Goal: Transaction & Acquisition: Book appointment/travel/reservation

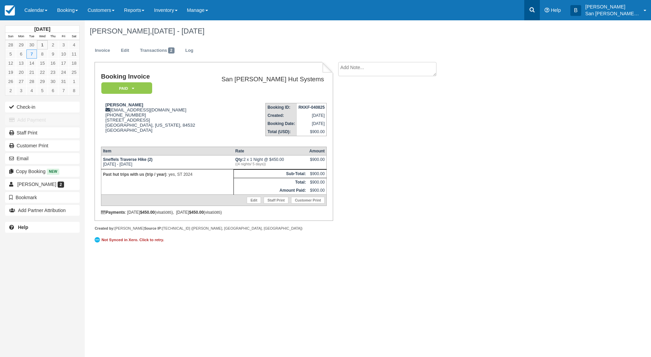
click at [534, 11] on icon at bounding box center [532, 9] width 7 height 7
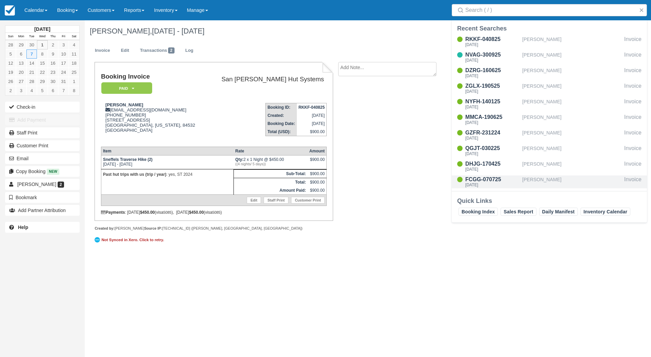
click at [555, 179] on div "Carey Janecka" at bounding box center [571, 182] width 99 height 13
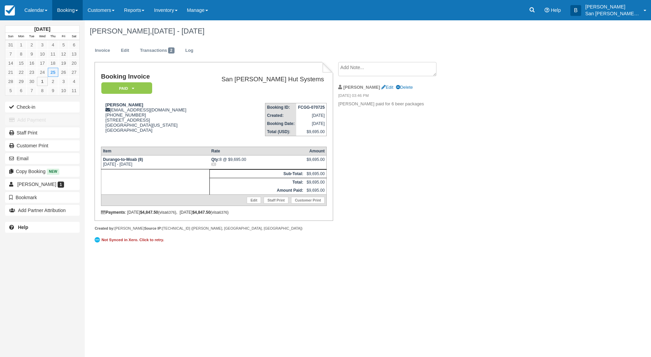
click at [71, 10] on link "Booking" at bounding box center [67, 10] width 31 height 20
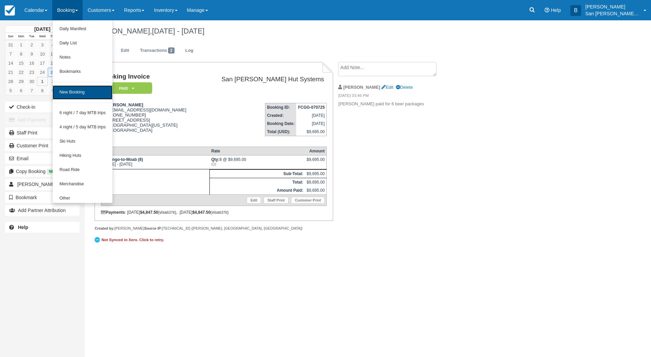
click at [81, 92] on link "New Booking" at bounding box center [83, 92] width 60 height 14
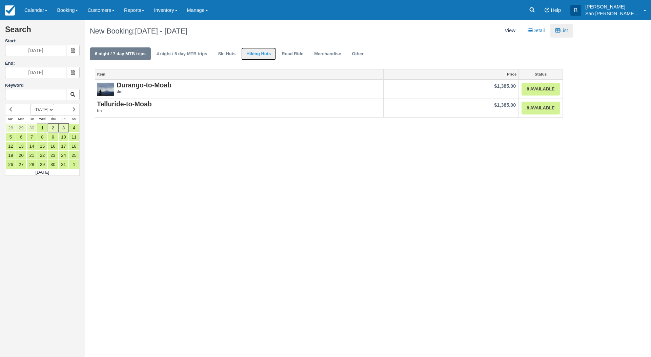
click at [270, 53] on link "Hiking Huts" at bounding box center [258, 53] width 35 height 13
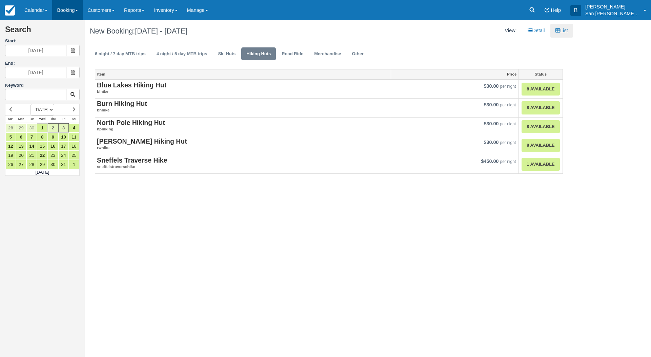
click at [66, 10] on link "Booking" at bounding box center [67, 10] width 31 height 20
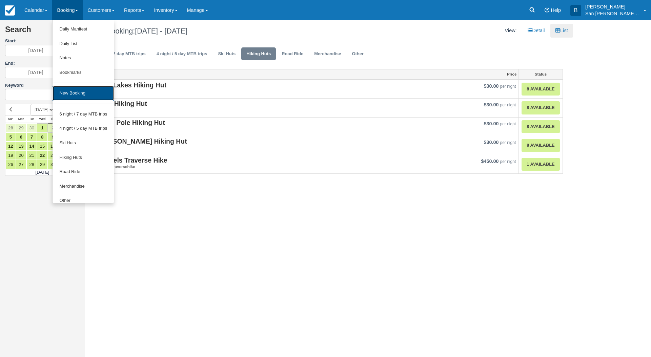
click at [78, 91] on link "New Booking" at bounding box center [83, 93] width 61 height 15
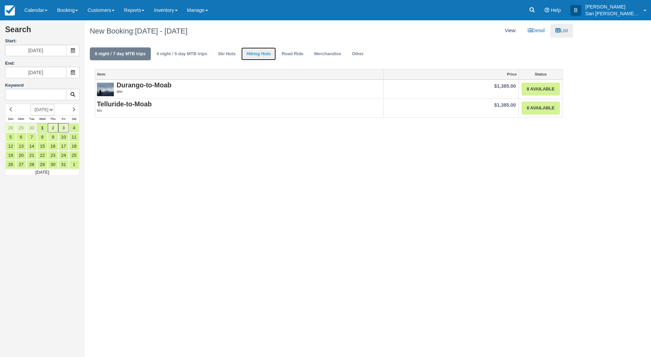
click at [259, 52] on link "Hiking Huts" at bounding box center [258, 53] width 35 height 13
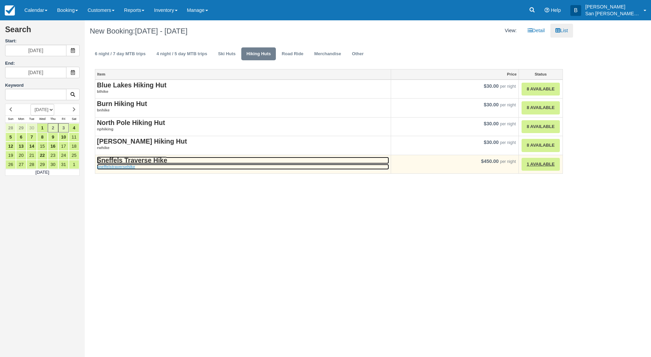
click at [145, 163] on strong "Sneffels Traverse Hike" at bounding box center [132, 160] width 70 height 7
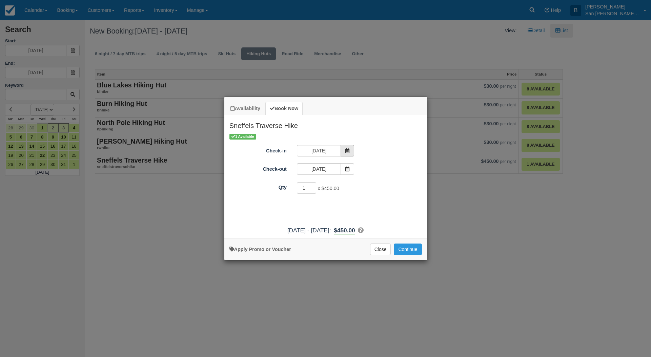
click at [347, 151] on icon "Item Modal" at bounding box center [347, 150] width 5 height 5
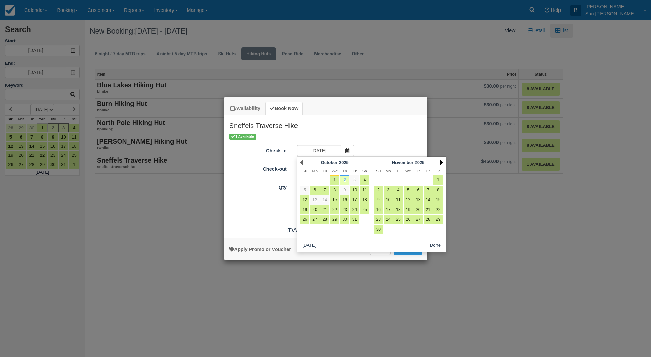
click at [441, 163] on link "Next" at bounding box center [441, 162] width 3 height 5
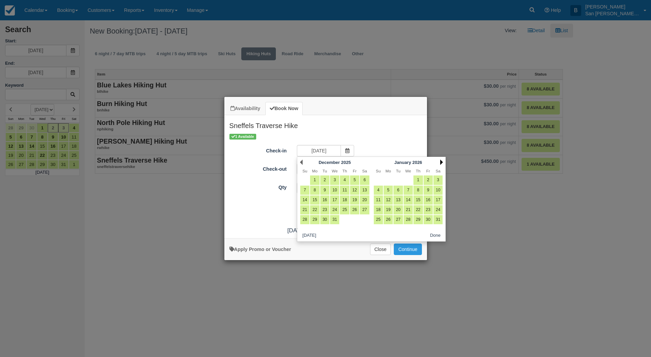
click at [441, 163] on link "Next" at bounding box center [441, 162] width 3 height 5
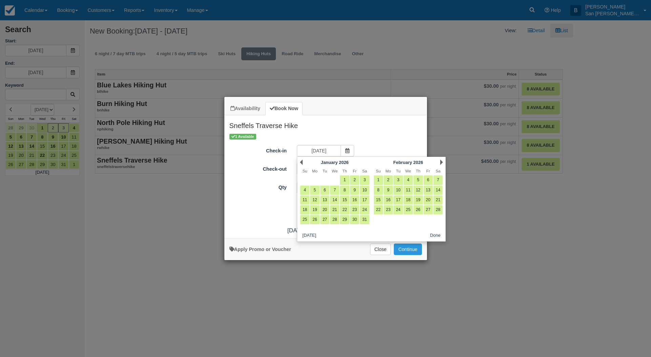
click at [441, 163] on link "Next" at bounding box center [441, 162] width 3 height 5
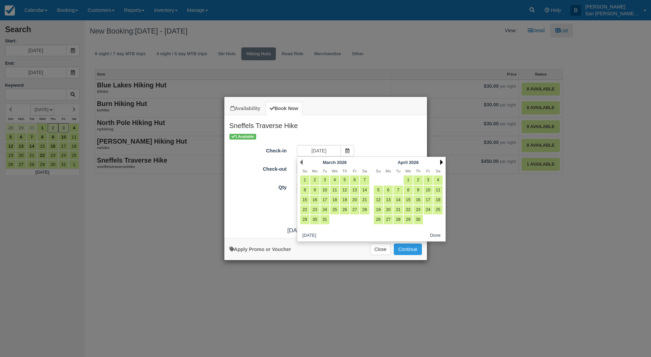
click at [441, 163] on link "Next" at bounding box center [441, 162] width 3 height 5
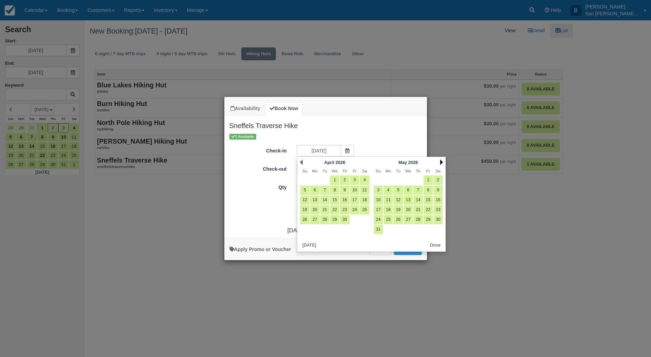
click at [441, 163] on link "Next" at bounding box center [441, 162] width 3 height 5
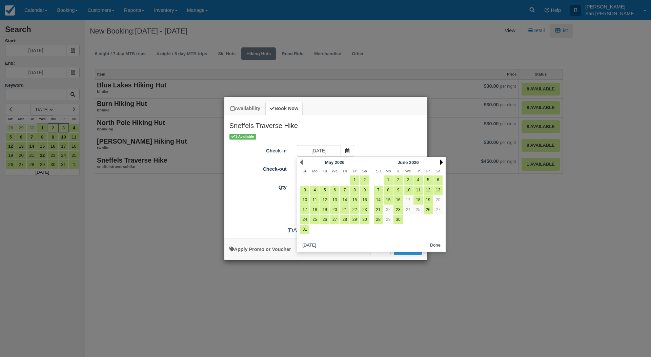
click at [441, 163] on link "Next" at bounding box center [441, 162] width 3 height 5
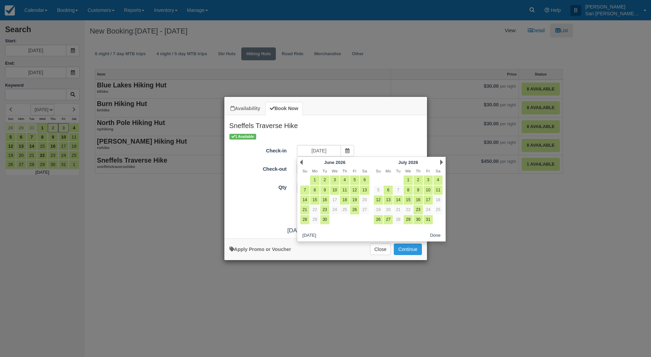
click at [441, 162] on link "Next" at bounding box center [441, 162] width 3 height 5
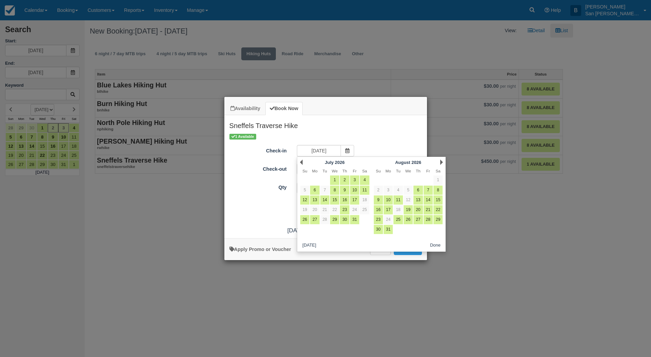
click at [441, 162] on link "Next" at bounding box center [441, 162] width 3 height 5
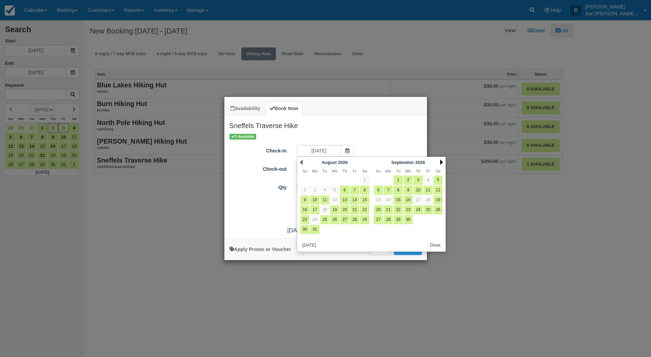
click at [441, 163] on link "Next" at bounding box center [441, 162] width 3 height 5
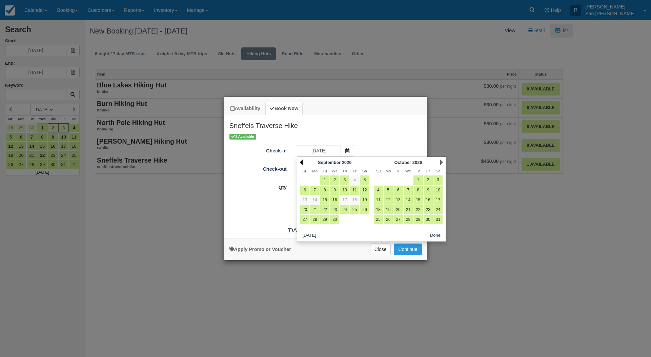
click at [300, 160] on link "Prev" at bounding box center [301, 162] width 3 height 5
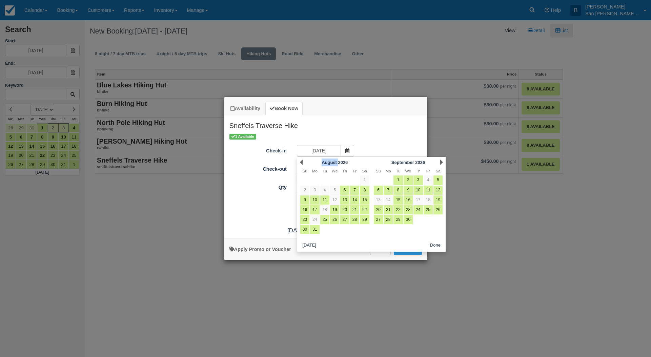
click at [300, 159] on div "Prev August 2026" at bounding box center [335, 162] width 74 height 9
click at [302, 162] on link "Prev" at bounding box center [301, 162] width 3 height 5
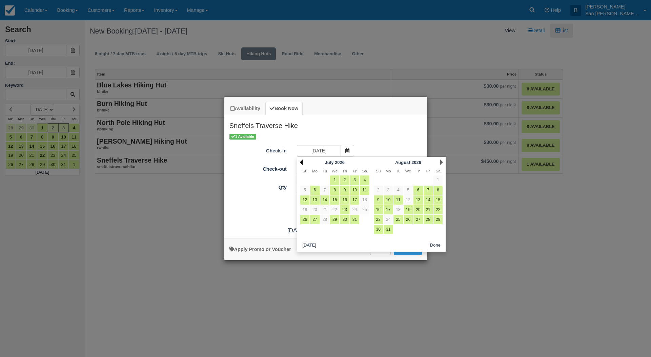
click at [302, 162] on link "Prev" at bounding box center [301, 162] width 3 height 5
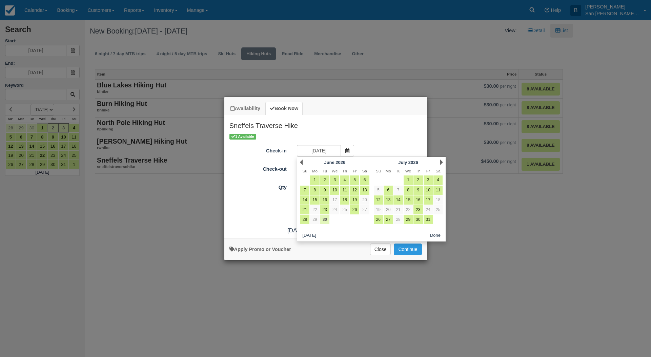
click at [327, 220] on link "30" at bounding box center [324, 219] width 9 height 9
type input "06/30/26"
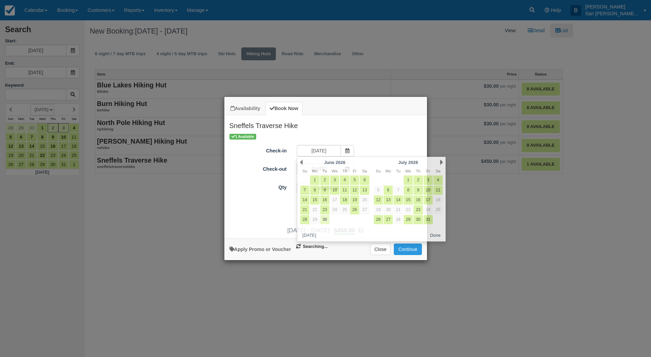
type input "07/01/26"
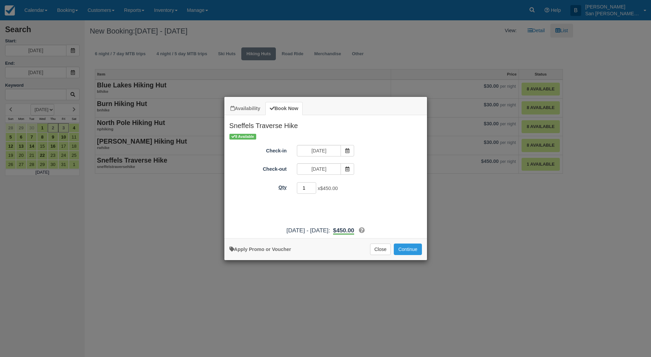
drag, startPoint x: 308, startPoint y: 191, endPoint x: 275, endPoint y: 185, distance: 33.7
click at [275, 185] on div "Qty 1 x $450.00 Required." at bounding box center [325, 188] width 203 height 13
type input "8"
click at [414, 248] on button "Continue" at bounding box center [408, 250] width 28 height 12
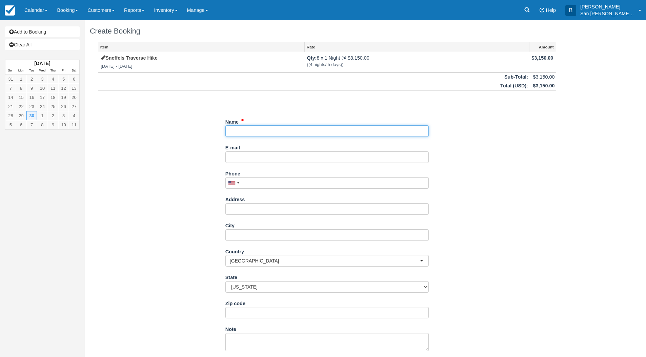
click at [255, 128] on input "Name" at bounding box center [326, 131] width 203 height 12
click at [263, 143] on link "[PERSON_NAME] ([EMAIL_ADDRESS][DOMAIN_NAME])" at bounding box center [327, 141] width 203 height 8
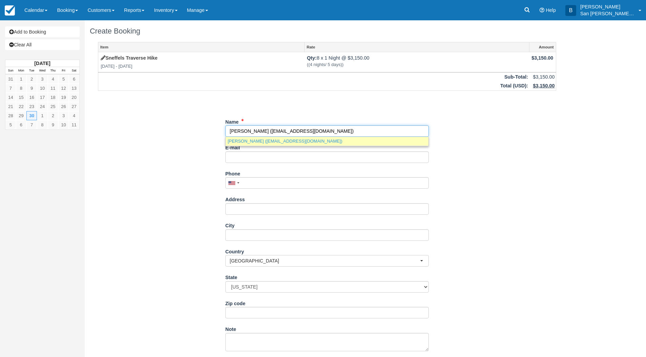
type input "[PERSON_NAME]"
type input "[EMAIL_ADDRESS][DOMAIN_NAME]"
type input "[PHONE_NUMBER]"
type input "[STREET_ADDRESS]"
type input "Aurora"
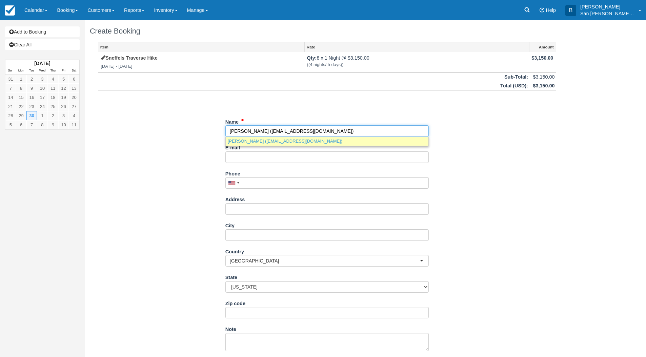
type input "80014"
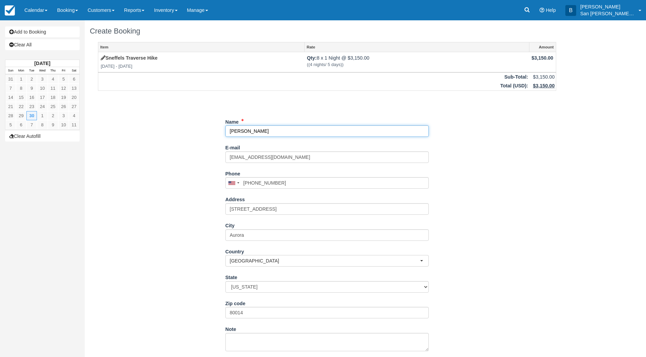
select select "CO"
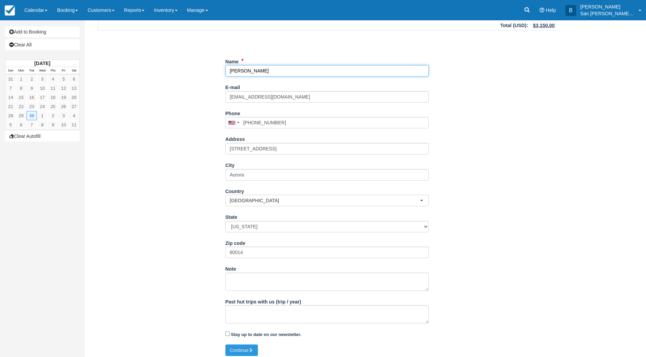
scroll to position [64, 0]
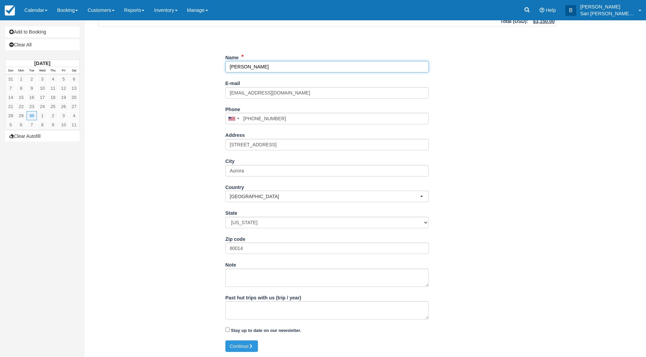
type input "[PERSON_NAME]"
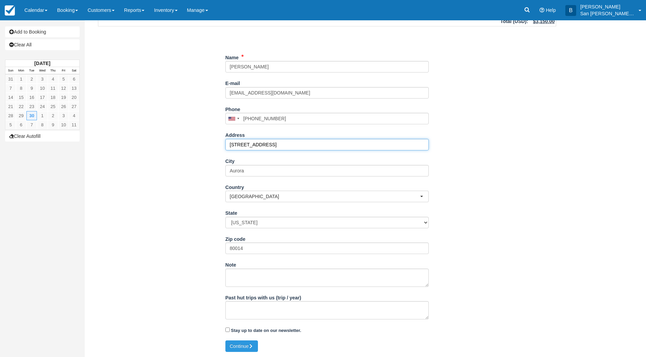
drag, startPoint x: 320, startPoint y: 148, endPoint x: 207, endPoint y: 145, distance: 112.6
click at [207, 145] on div "Item Rate Amount Sneffels Traverse Hike Tue Jun 30 2026 - Wed Jul 1 2026 Qty: 8…" at bounding box center [327, 159] width 475 height 363
type input "[STREET_ADDRESS]"
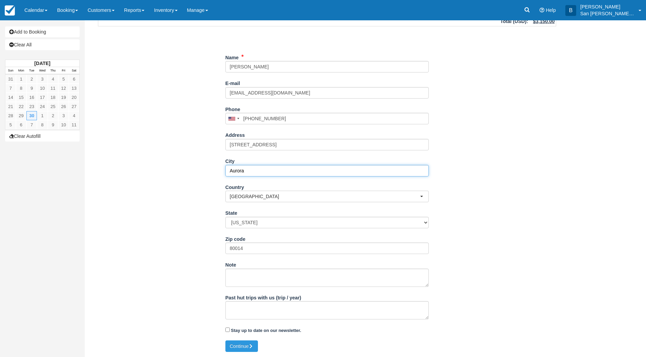
drag, startPoint x: 250, startPoint y: 170, endPoint x: 173, endPoint y: 165, distance: 77.5
click at [177, 161] on div "Item Rate Amount Sneffels Traverse Hike Tue Jun 30 2026 - Wed Jul 1 2026 Qty: 8…" at bounding box center [327, 159] width 475 height 363
type input "Durango"
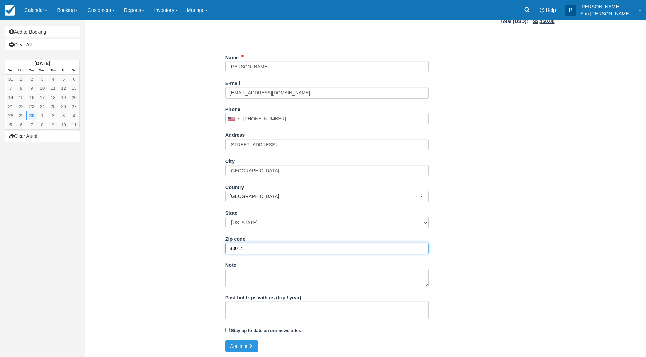
drag, startPoint x: 262, startPoint y: 251, endPoint x: 193, endPoint y: 246, distance: 69.0
click at [193, 246] on div "Item Rate Amount Sneffels Traverse Hike Tue Jun 30 2026 - Wed Jul 1 2026 Qty: 8…" at bounding box center [327, 159] width 475 height 363
type input "81303"
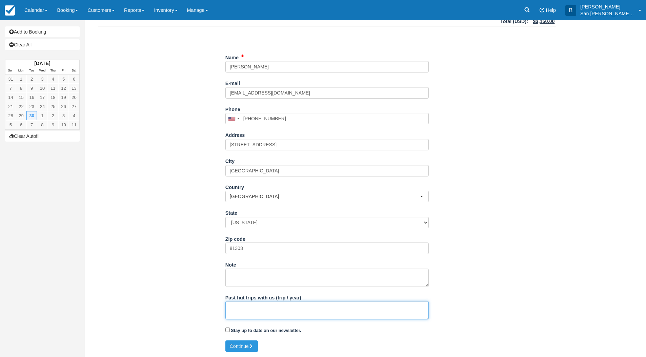
click at [257, 307] on textarea "Past hut trips with us (trip / year)" at bounding box center [326, 310] width 203 height 18
type textarea "Yes, ST in 2019 :)"
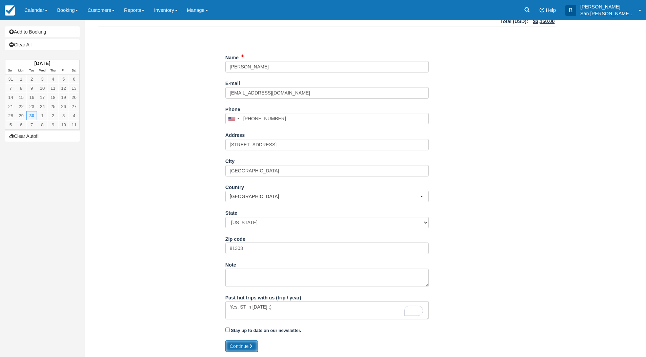
click at [244, 346] on button "Continue" at bounding box center [241, 347] width 33 height 12
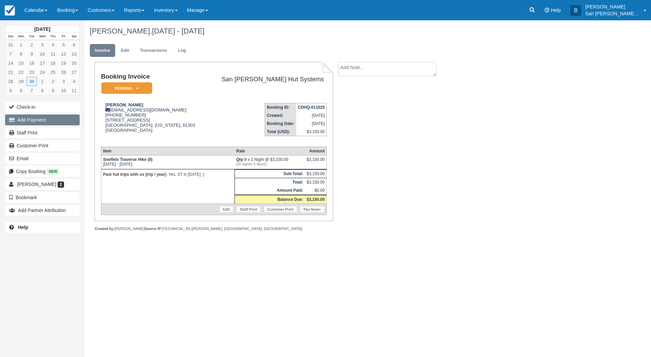
click at [45, 122] on button "Add Payment" at bounding box center [42, 120] width 75 height 11
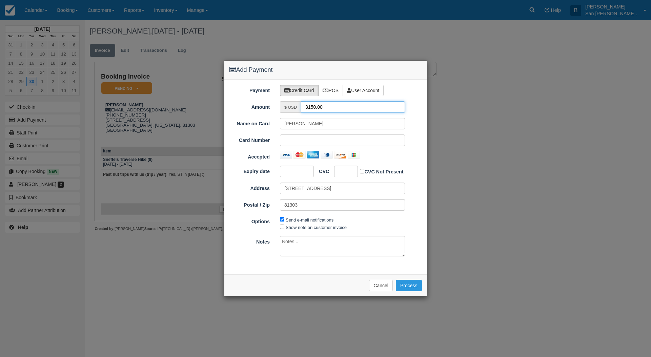
drag, startPoint x: 332, startPoint y: 106, endPoint x: 285, endPoint y: 106, distance: 46.8
click at [285, 106] on div "$ USD 3150.00" at bounding box center [342, 107] width 125 height 12
type input "1575.00"
drag, startPoint x: 349, startPoint y: 170, endPoint x: 559, endPoint y: 169, distance: 210.2
click at [349, 170] on div at bounding box center [346, 172] width 24 height 12
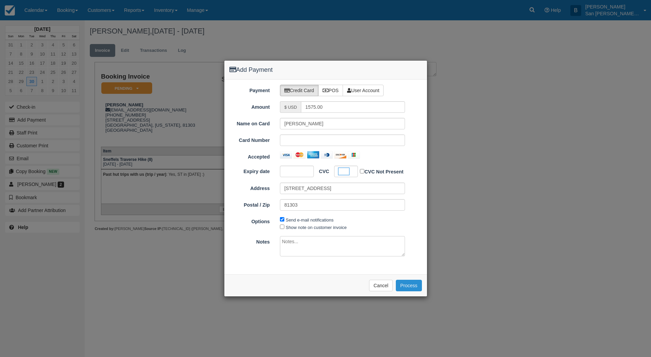
click at [409, 286] on button "Process" at bounding box center [409, 286] width 26 height 12
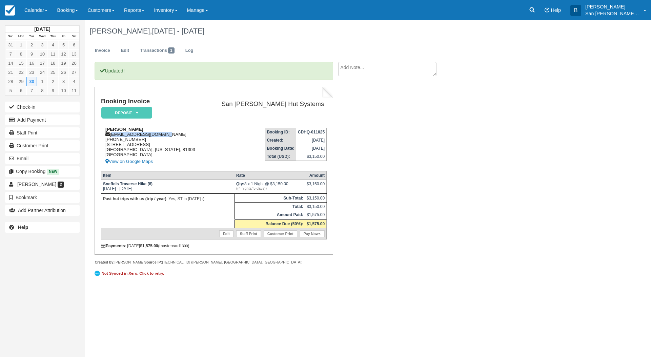
drag, startPoint x: 112, startPoint y: 135, endPoint x: 197, endPoint y: 136, distance: 85.1
click at [197, 136] on div "[PERSON_NAME] [EMAIL_ADDRESS][DOMAIN_NAME] [PHONE_NUMBER] [STREET_ADDRESS][US_S…" at bounding box center [153, 146] width 105 height 39
copy div "[EMAIL_ADDRESS][DOMAIN_NAME]"
click at [33, 131] on link "Staff Print" at bounding box center [42, 132] width 75 height 11
click at [60, 10] on link "Booking" at bounding box center [67, 10] width 31 height 20
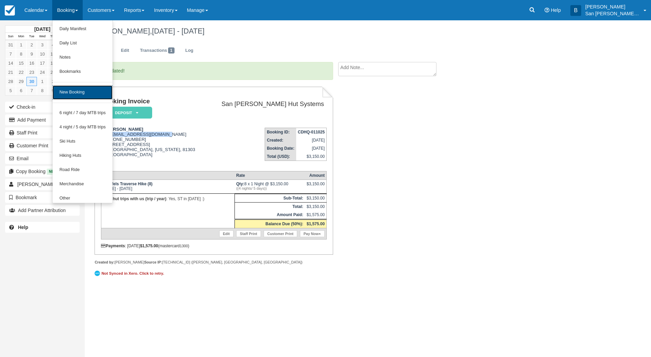
click at [80, 96] on link "New Booking" at bounding box center [83, 92] width 60 height 14
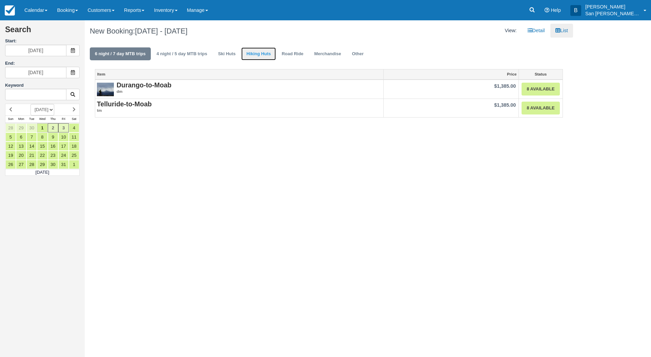
click at [271, 53] on link "Hiking Huts" at bounding box center [258, 53] width 35 height 13
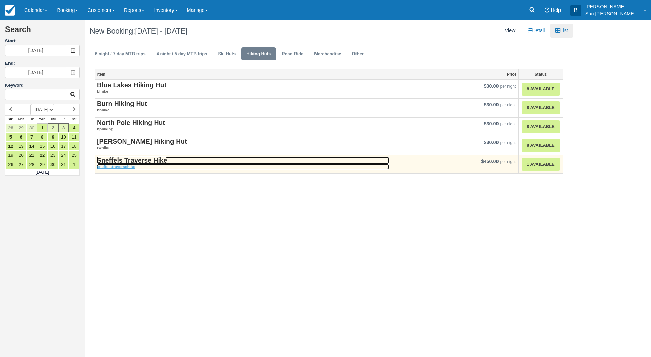
click at [131, 158] on strong "Sneffels Traverse Hike" at bounding box center [132, 160] width 70 height 7
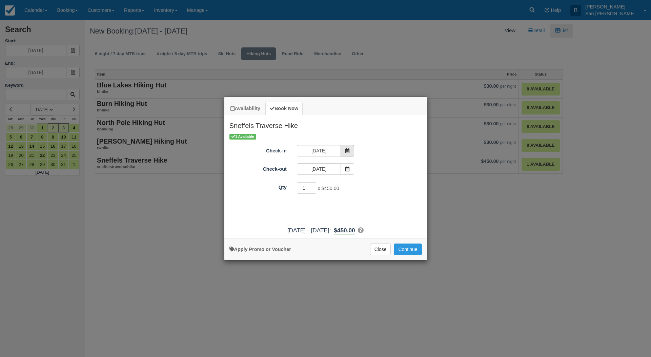
click at [348, 152] on icon "Item Modal" at bounding box center [347, 150] width 5 height 5
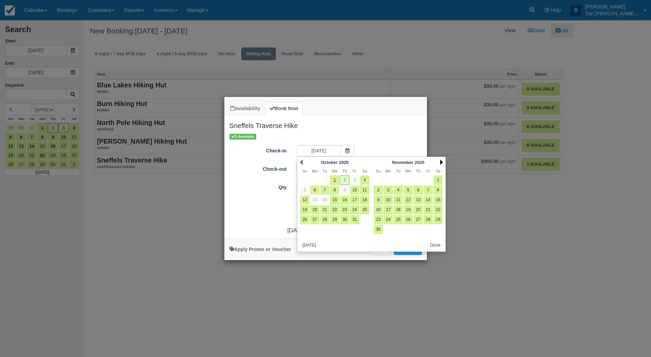
click at [442, 163] on link "Next" at bounding box center [441, 162] width 3 height 5
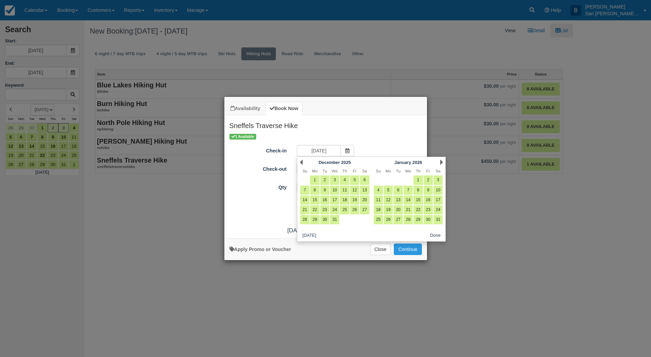
click at [442, 163] on link "Next" at bounding box center [441, 162] width 3 height 5
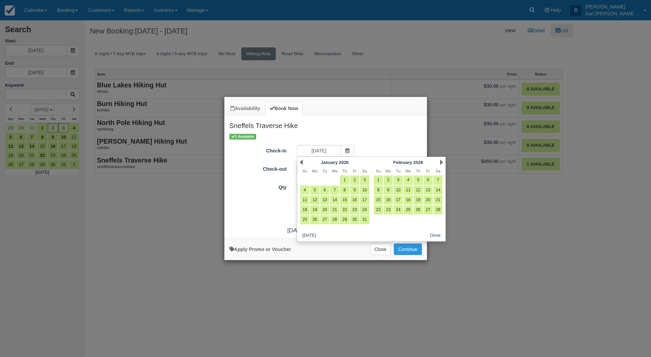
click at [442, 163] on link "Next" at bounding box center [441, 162] width 3 height 5
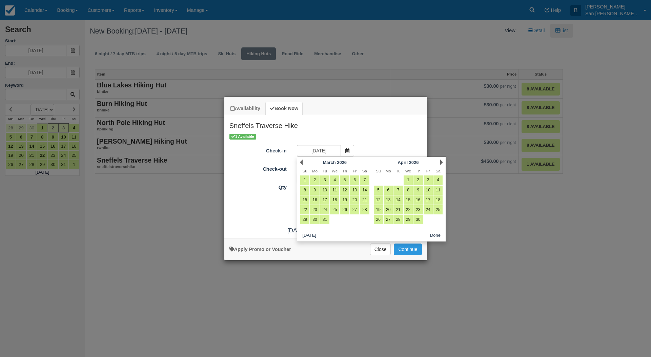
click at [442, 163] on link "Next" at bounding box center [441, 162] width 3 height 5
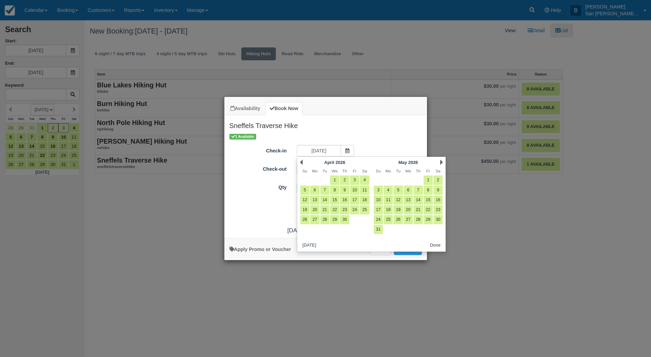
click at [442, 163] on link "Next" at bounding box center [441, 162] width 3 height 5
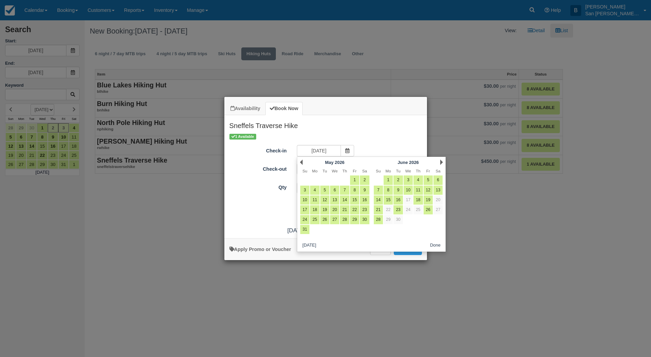
click at [442, 163] on link "Next" at bounding box center [441, 162] width 3 height 5
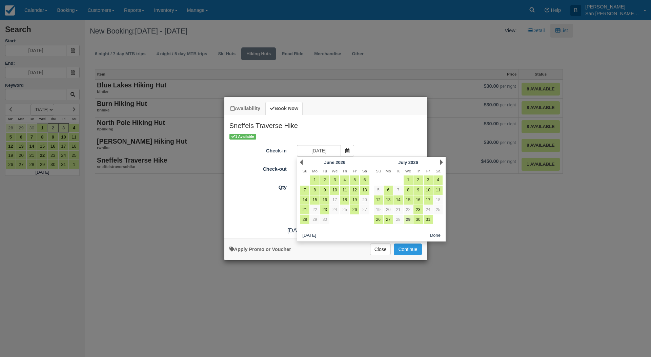
click at [410, 222] on link "29" at bounding box center [408, 219] width 9 height 9
type input "[DATE]"
type input "07/30/26"
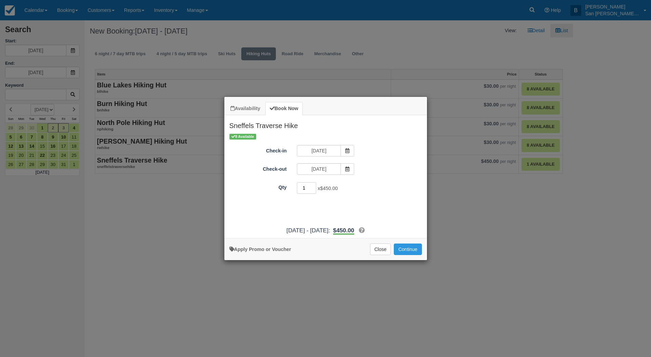
drag, startPoint x: 308, startPoint y: 185, endPoint x: 302, endPoint y: 189, distance: 7.9
click at [302, 189] on input "1" at bounding box center [307, 188] width 20 height 12
type input "8"
click at [407, 248] on button "Continue" at bounding box center [408, 250] width 28 height 12
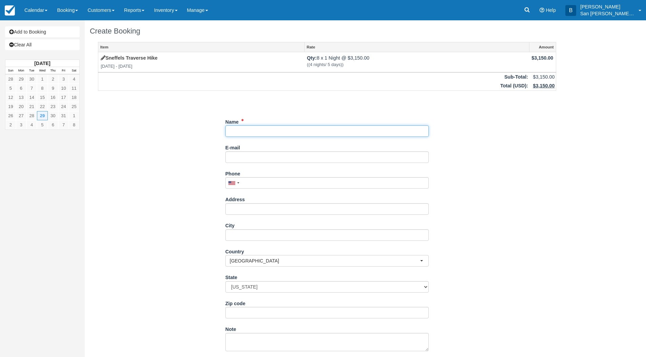
click at [237, 129] on input "Name" at bounding box center [326, 131] width 203 height 12
type input "[PERSON_NAME]"
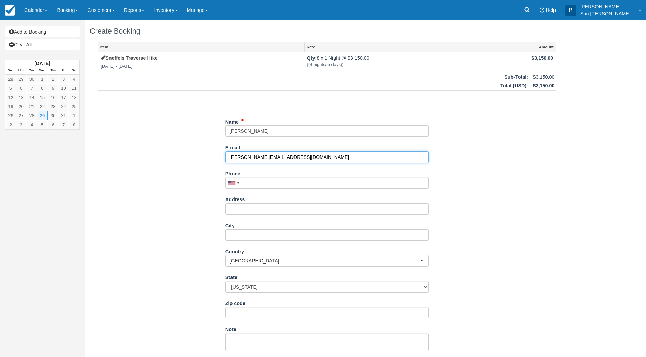
type input "[PERSON_NAME][EMAIL_ADDRESS][DOMAIN_NAME]"
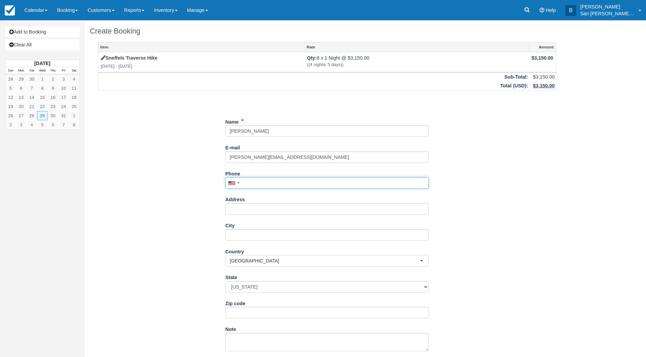
drag, startPoint x: 249, startPoint y: 180, endPoint x: 405, endPoint y: 188, distance: 156.5
click at [249, 180] on input "Phone" at bounding box center [326, 183] width 203 height 12
type input "[PHONE_NUMBER]"
drag, startPoint x: 239, startPoint y: 206, endPoint x: 442, endPoint y: 211, distance: 202.8
click at [239, 206] on input "Address" at bounding box center [326, 209] width 203 height 12
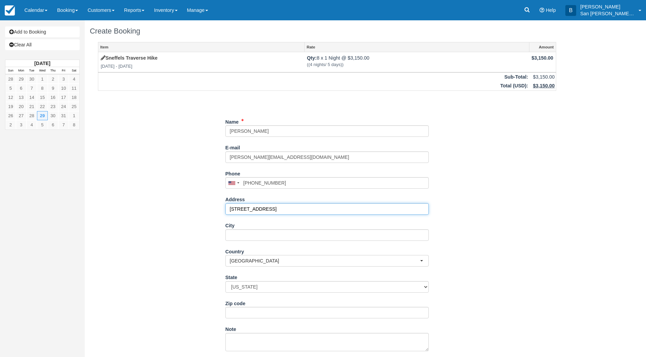
type input "[STREET_ADDRESS]"
type input "[GEOGRAPHIC_DATA]"
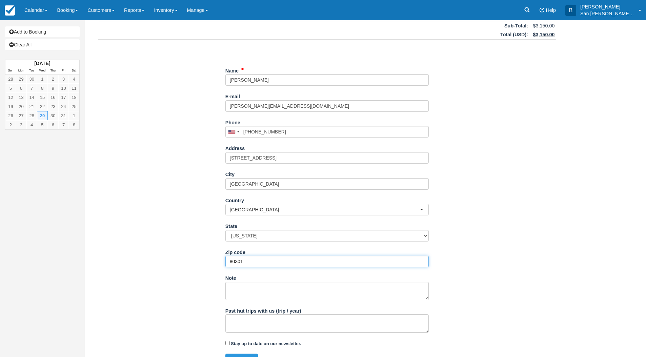
scroll to position [64, 0]
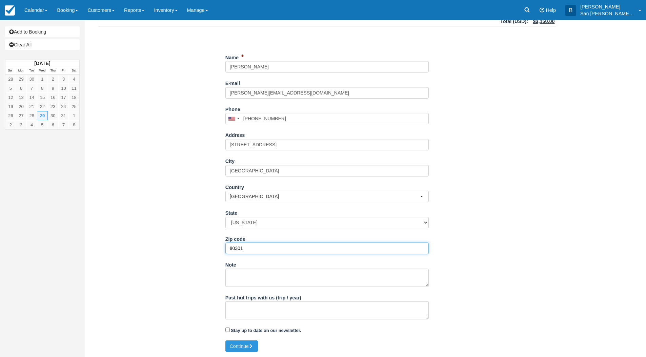
type input "80301"
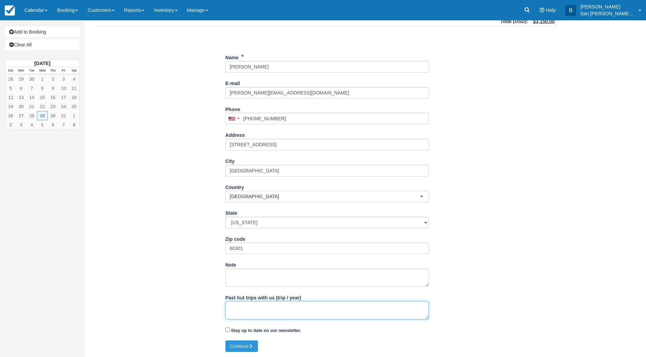
click at [255, 307] on textarea "Past hut trips with us (trip / year)" at bounding box center [326, 310] width 203 height 18
type textarea "Yes, Hiked ST in 2025 :)"
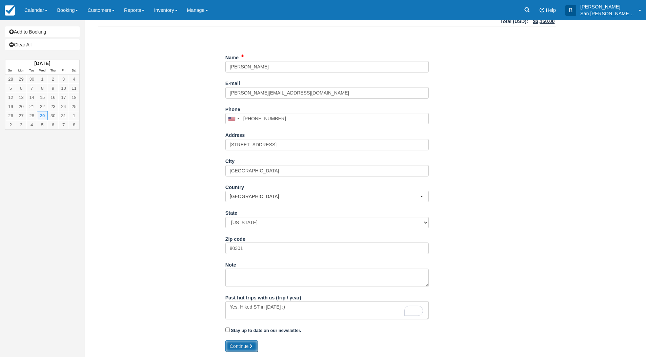
click at [247, 349] on button "Continue" at bounding box center [241, 347] width 33 height 12
type input "+13123997443"
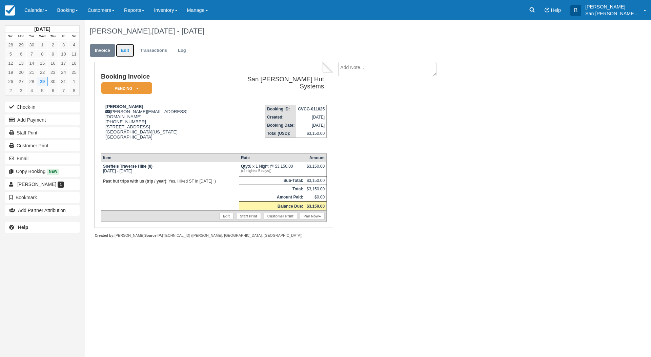
click at [125, 50] on link "Edit" at bounding box center [125, 50] width 18 height 13
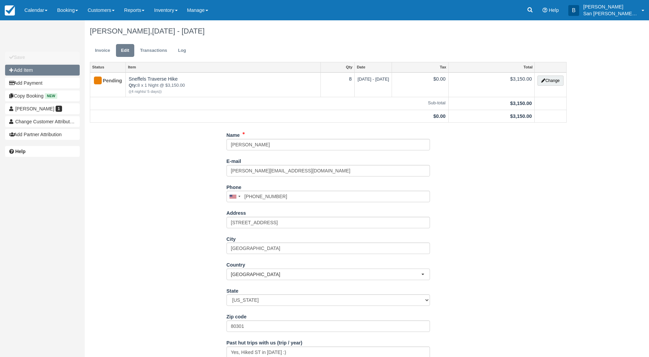
click at [25, 69] on button "Add Item" at bounding box center [42, 70] width 75 height 11
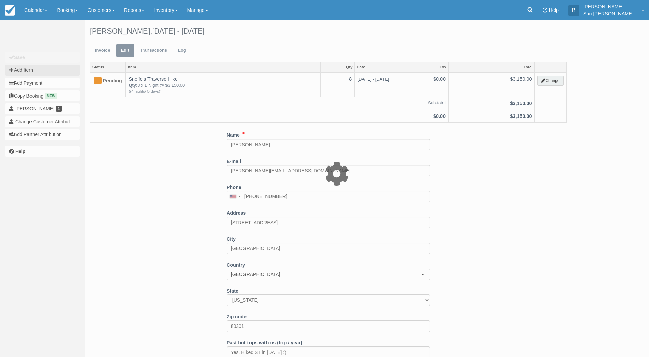
type input "0.00"
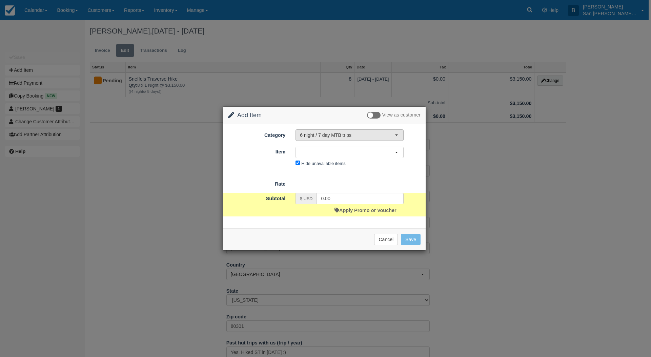
click at [328, 139] on button "6 night / 7 day MTB trips" at bounding box center [350, 135] width 108 height 12
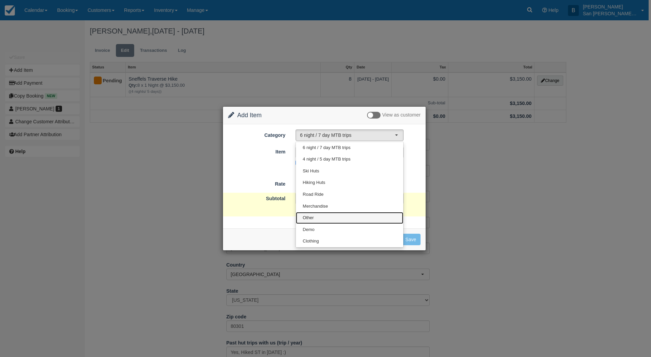
click at [323, 214] on link "Other" at bounding box center [349, 218] width 107 height 12
select select "15"
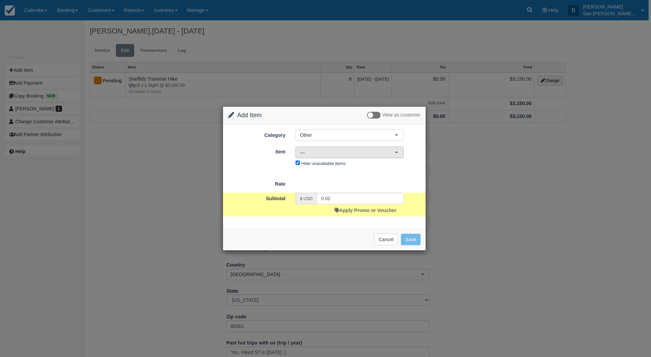
click at [307, 151] on span "—" at bounding box center [347, 152] width 95 height 7
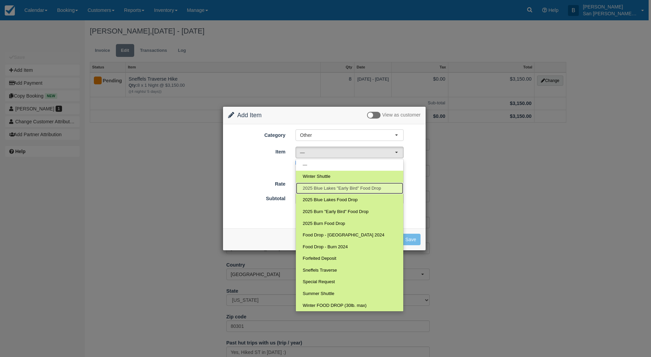
click at [335, 187] on span "2025 Blue Lakes "Early Bird" Food Drop" at bounding box center [342, 188] width 78 height 6
select select "118"
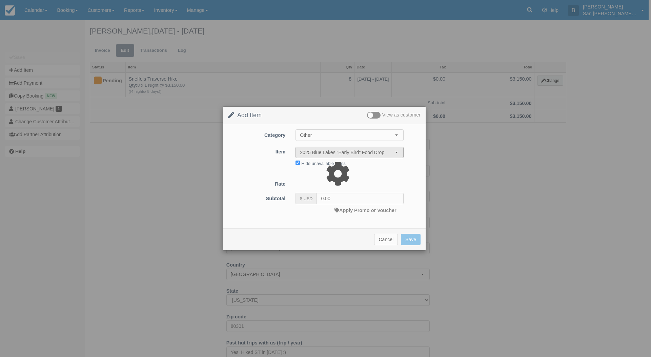
type input "199.00"
select select "07:00"
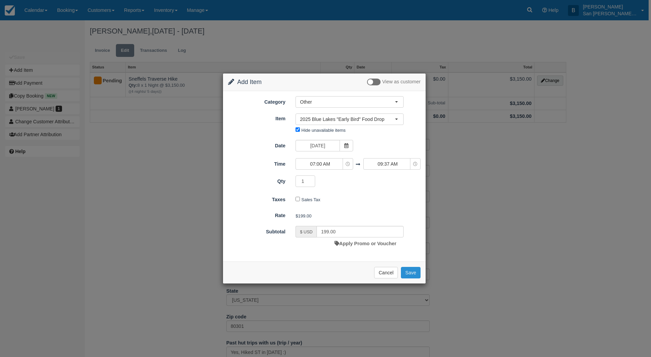
click at [417, 276] on button "Save" at bounding box center [411, 273] width 20 height 12
checkbox input "false"
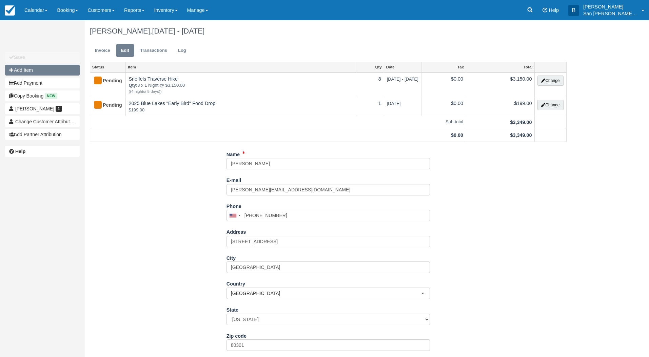
click at [33, 71] on button "Add Item" at bounding box center [42, 70] width 75 height 11
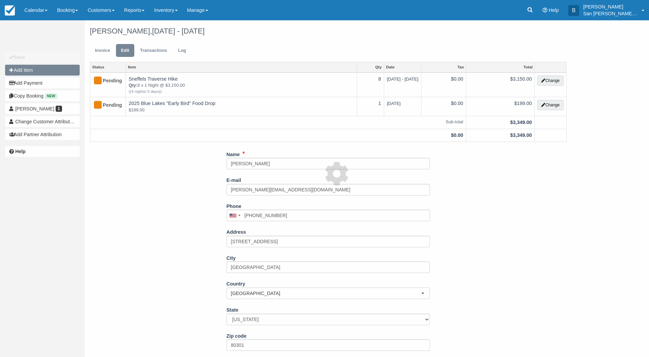
type input "0.00"
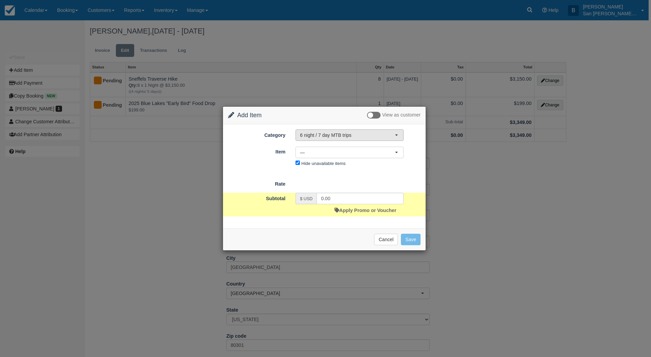
click at [318, 136] on span "6 night / 7 day MTB trips" at bounding box center [347, 135] width 95 height 7
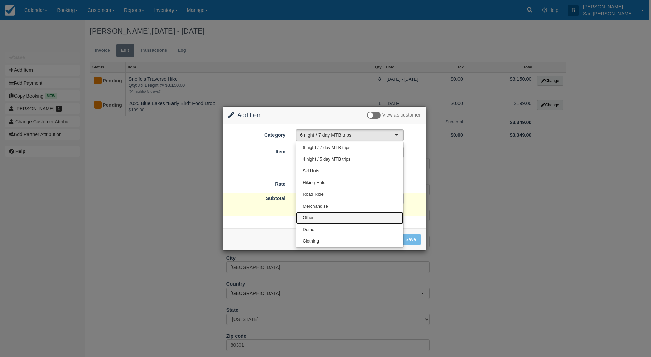
click at [320, 214] on link "Other" at bounding box center [349, 218] width 107 height 12
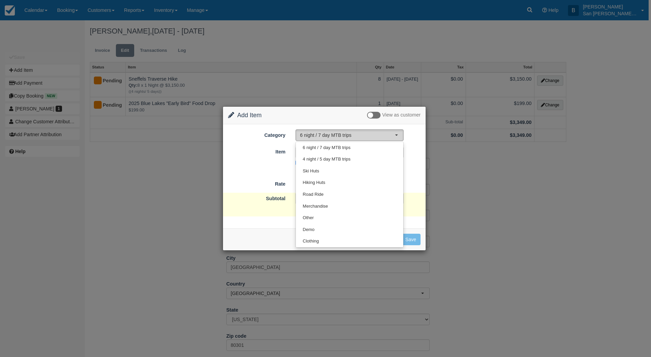
select select "15"
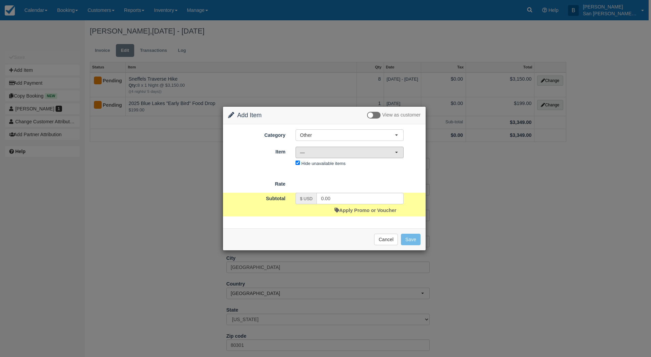
click at [313, 154] on span "—" at bounding box center [347, 152] width 95 height 7
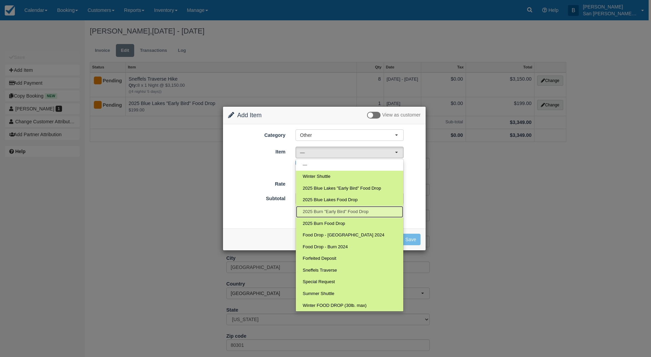
click at [326, 210] on span "2025 Burn "Early Bird" Food Drop" at bounding box center [336, 212] width 66 height 6
select select "119"
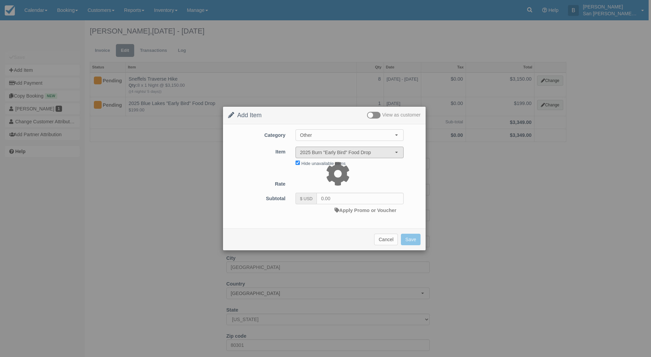
type input "199.00"
select select "07:00"
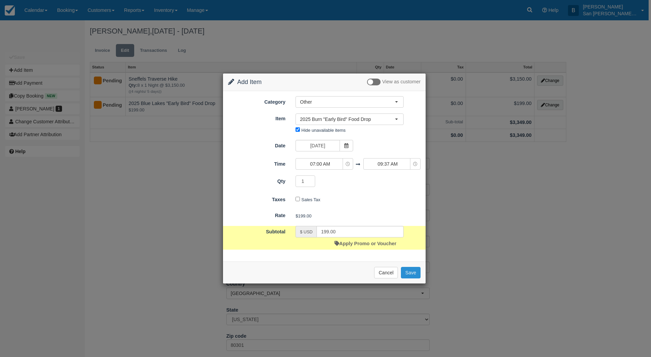
click at [416, 275] on button "Save" at bounding box center [411, 273] width 20 height 12
checkbox input "false"
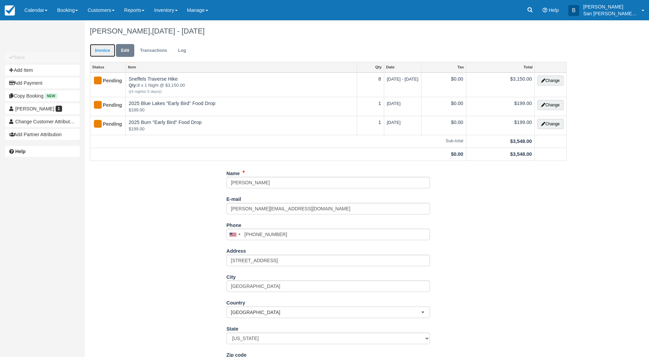
click at [103, 52] on link "Invoice" at bounding box center [102, 50] width 25 height 13
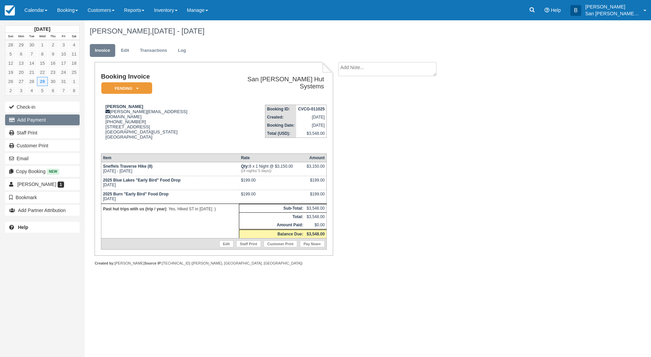
click at [43, 120] on button "Add Payment" at bounding box center [42, 120] width 75 height 11
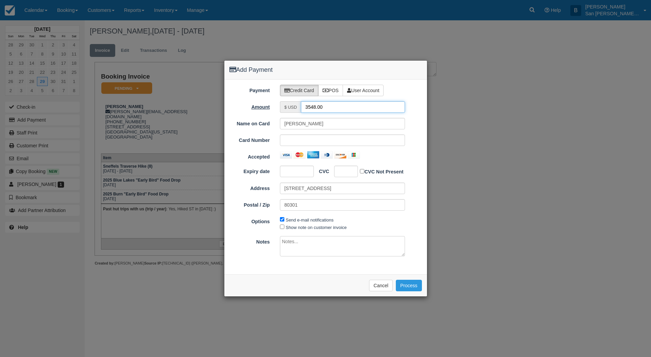
drag, startPoint x: 328, startPoint y: 106, endPoint x: 260, endPoint y: 107, distance: 68.1
click at [260, 107] on div "Amount $ USD 3548.00" at bounding box center [325, 107] width 203 height 12
type input "1774.00"
click at [349, 174] on div at bounding box center [346, 172] width 24 height 12
click at [350, 171] on div at bounding box center [346, 172] width 24 height 12
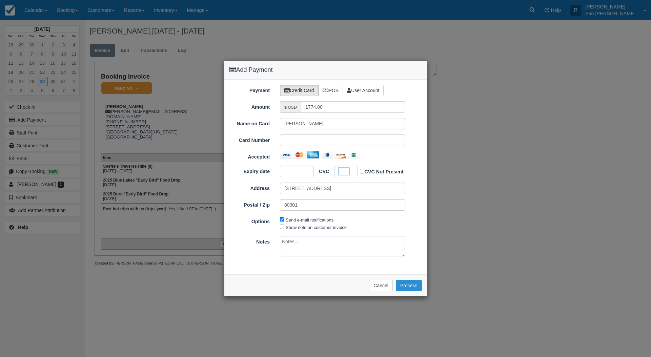
click at [410, 284] on button "Process" at bounding box center [409, 286] width 26 height 12
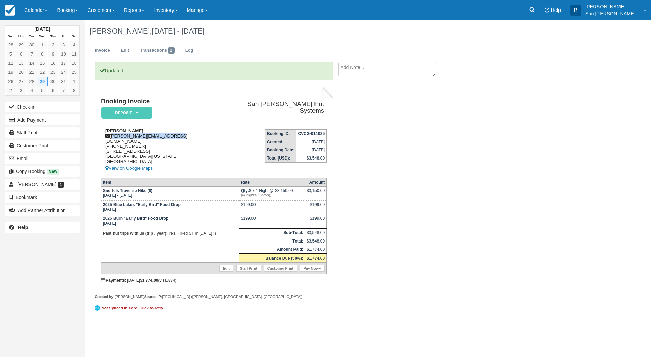
drag, startPoint x: 112, startPoint y: 135, endPoint x: 179, endPoint y: 136, distance: 67.1
click at [179, 136] on div "[PERSON_NAME] [PERSON_NAME][EMAIL_ADDRESS][DOMAIN_NAME] [PHONE_NUMBER] [STREET_…" at bounding box center [161, 150] width 120 height 44
copy div "[PERSON_NAME][EMAIL_ADDRESS][DOMAIN_NAME]"
click at [33, 136] on link "Staff Print" at bounding box center [42, 132] width 75 height 11
click at [194, 51] on link "Log" at bounding box center [189, 50] width 18 height 13
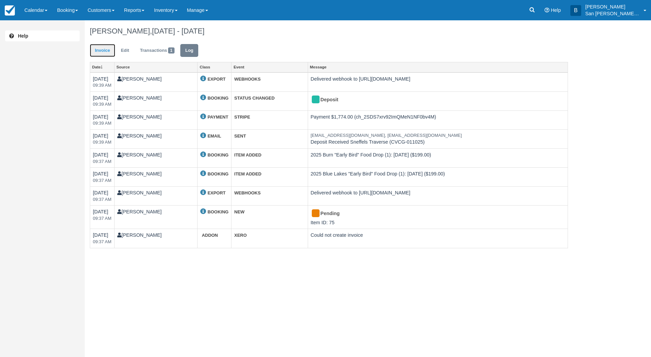
click at [105, 48] on link "Invoice" at bounding box center [102, 50] width 25 height 13
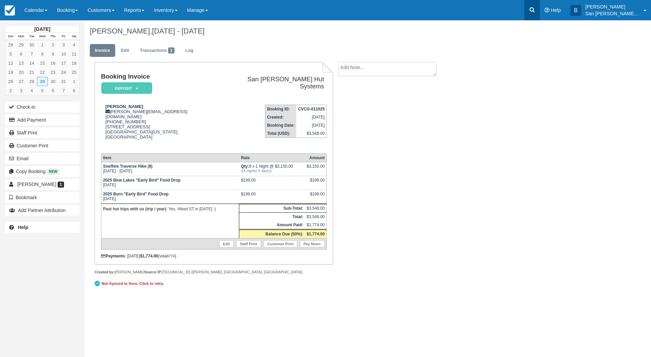
click at [536, 6] on link at bounding box center [532, 10] width 16 height 20
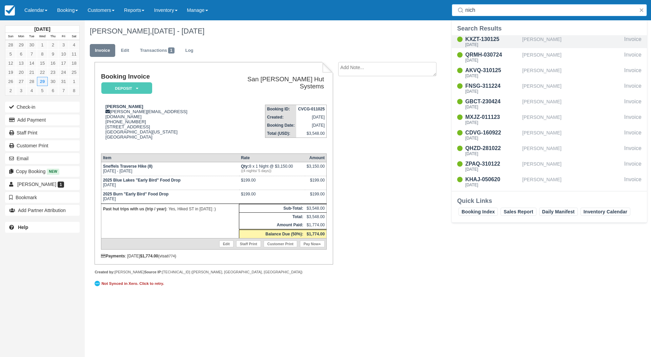
type input "nich"
click at [492, 39] on div "KXZT-130125" at bounding box center [492, 39] width 54 height 8
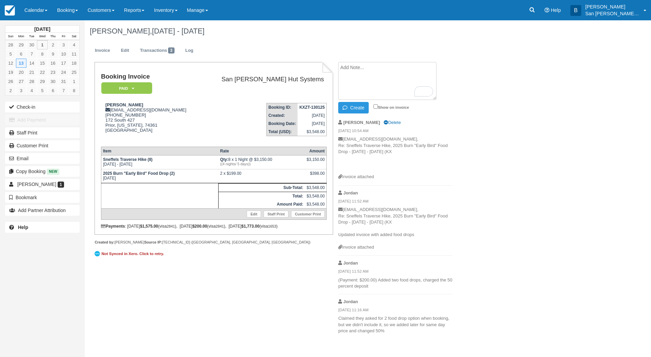
paste textarea "[PERSON_NAME] 9:13 AM (38 minutes ago) to me You can officially take [PERSON_NA…"
type textarea "Missy Nicholas 9:13 AM (38 minutes ago) to me You can officially take Leslie Ke…"
click at [355, 108] on button "Create" at bounding box center [353, 108] width 31 height 12
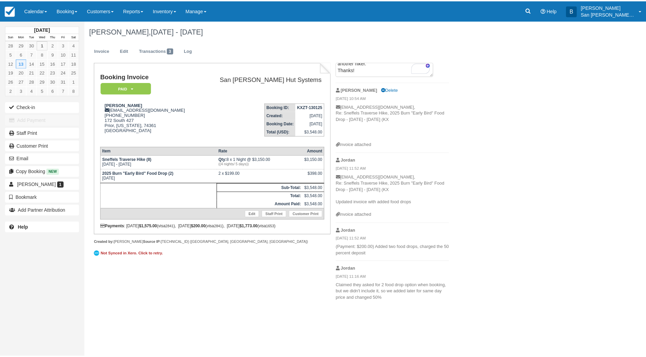
scroll to position [0, 0]
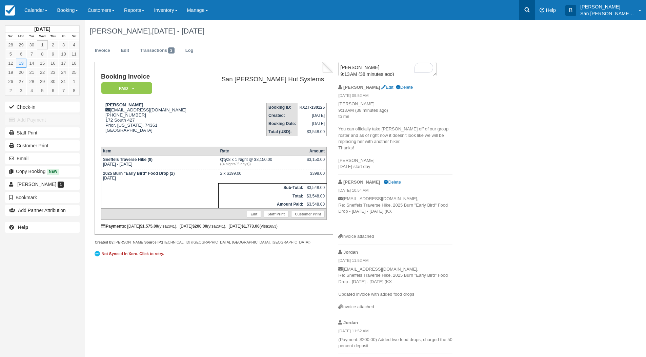
click at [528, 8] on link at bounding box center [527, 10] width 16 height 20
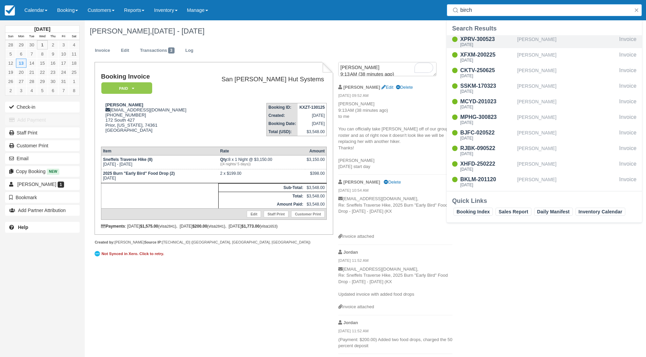
type input "birch"
click at [475, 43] on div "Sat Sep 20 2025" at bounding box center [487, 45] width 54 height 4
